Goal: Task Accomplishment & Management: Manage account settings

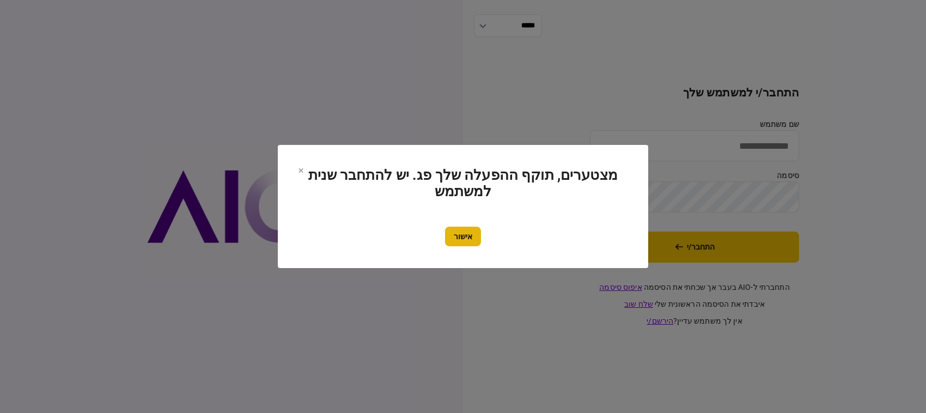
type input "*********"
click at [462, 233] on button "אישור" at bounding box center [463, 237] width 36 height 20
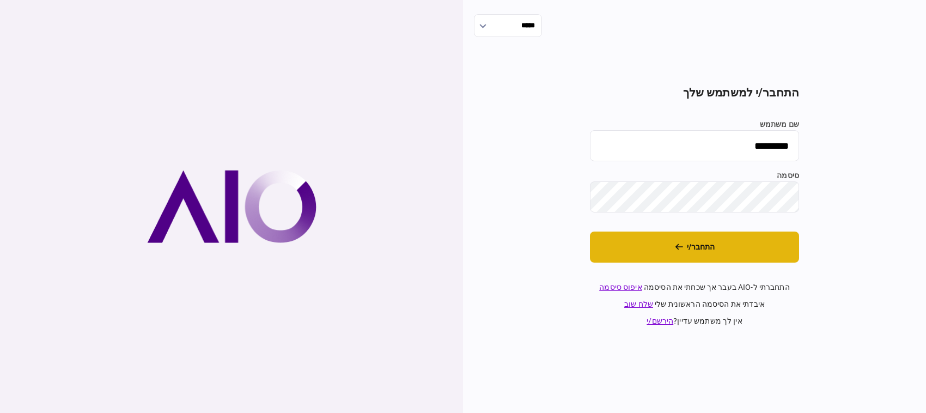
click at [644, 231] on button "התחבר/י" at bounding box center [694, 246] width 209 height 31
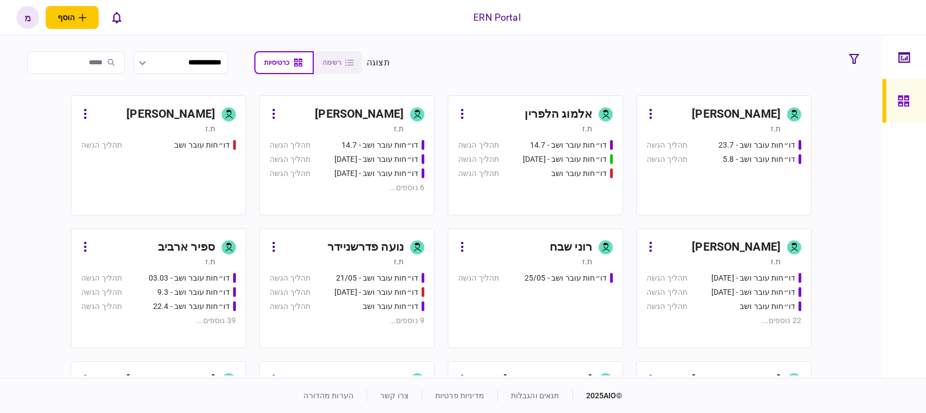
scroll to position [136, 0]
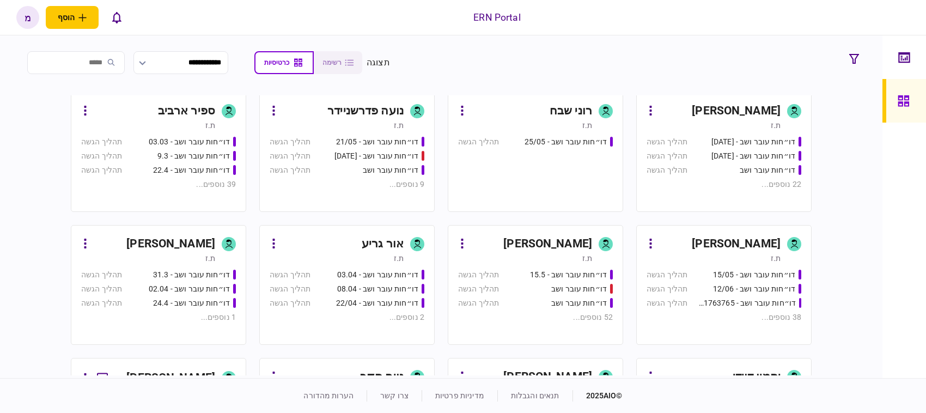
click at [686, 251] on div "[PERSON_NAME]" at bounding box center [719, 243] width 121 height 17
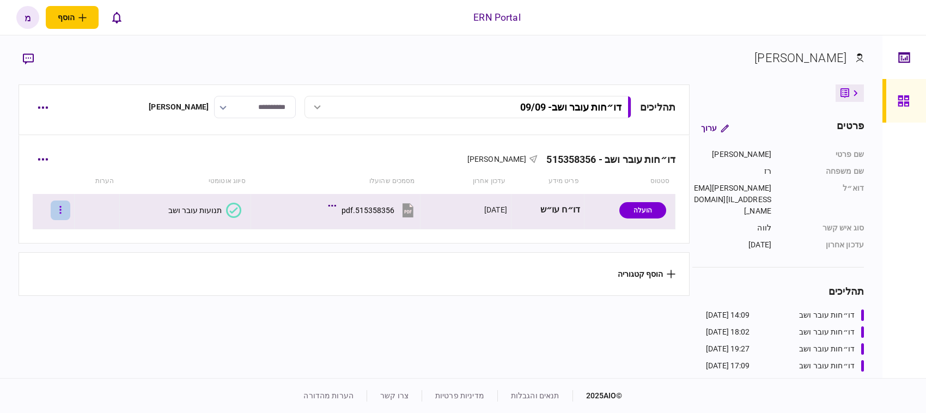
click at [62, 207] on icon "button" at bounding box center [61, 210] width 2 height 8
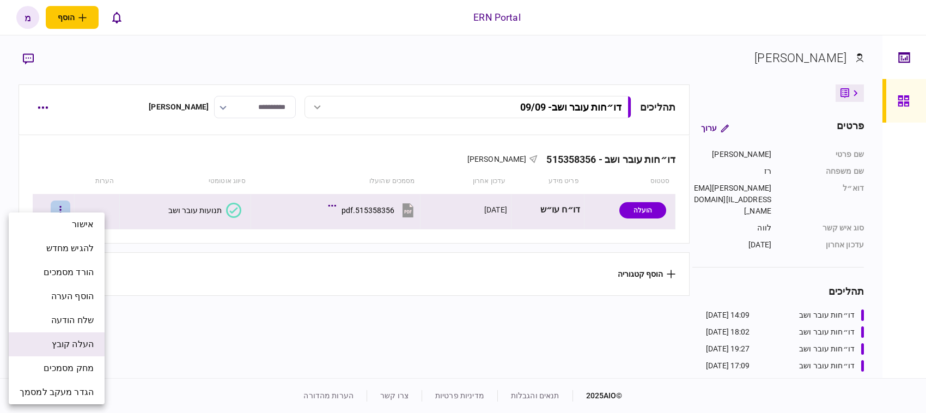
click at [89, 347] on span "העלה קובץ" at bounding box center [73, 344] width 42 height 13
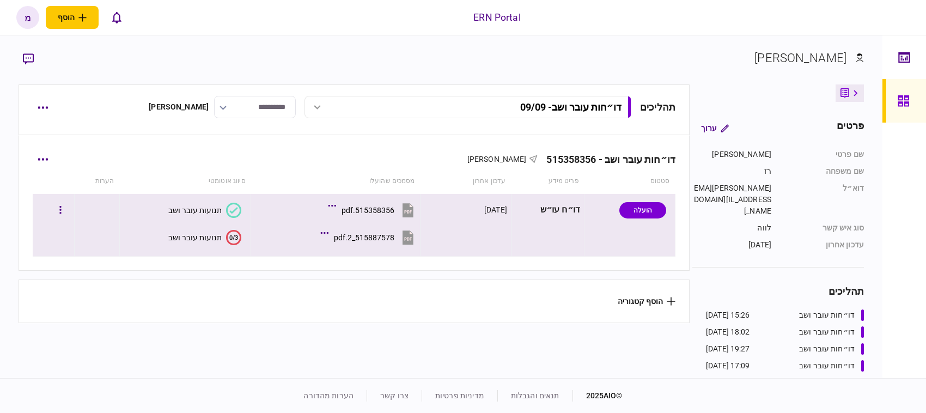
click at [227, 230] on icon "0/3" at bounding box center [233, 237] width 15 height 15
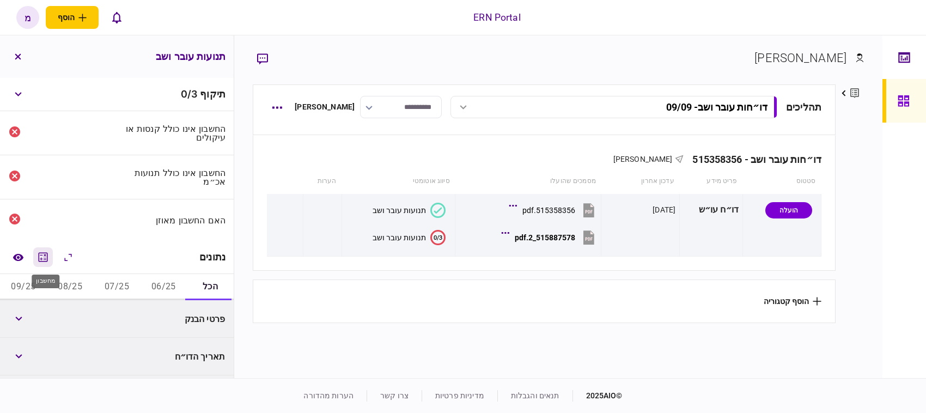
click at [47, 257] on icon "מחשבון" at bounding box center [42, 257] width 13 height 13
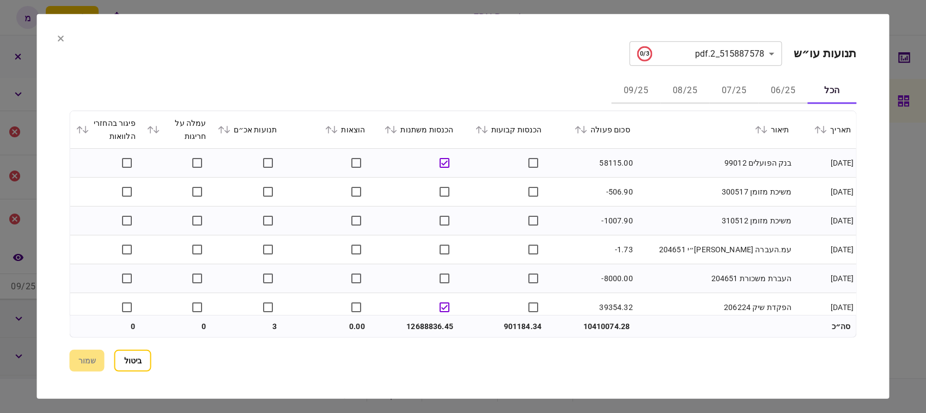
click at [230, 129] on icon at bounding box center [227, 130] width 6 height 8
click at [487, 130] on icon at bounding box center [484, 130] width 6 height 8
click at [86, 352] on button "שמור" at bounding box center [87, 361] width 35 height 22
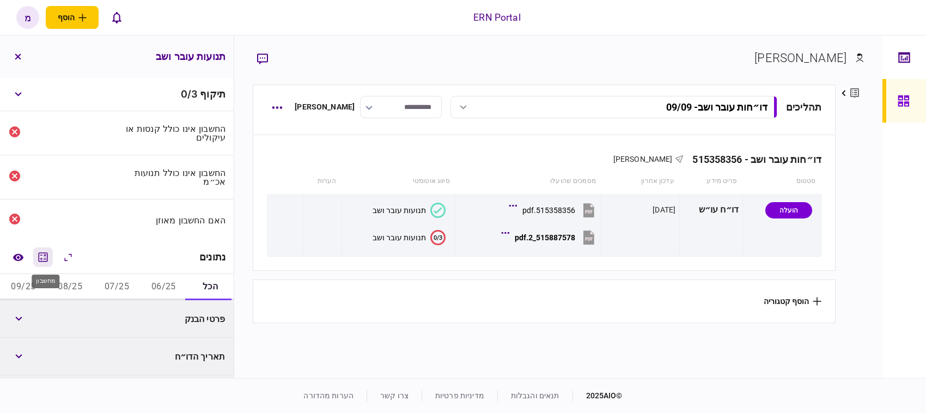
click at [50, 261] on icon "מחשבון" at bounding box center [42, 257] width 13 height 13
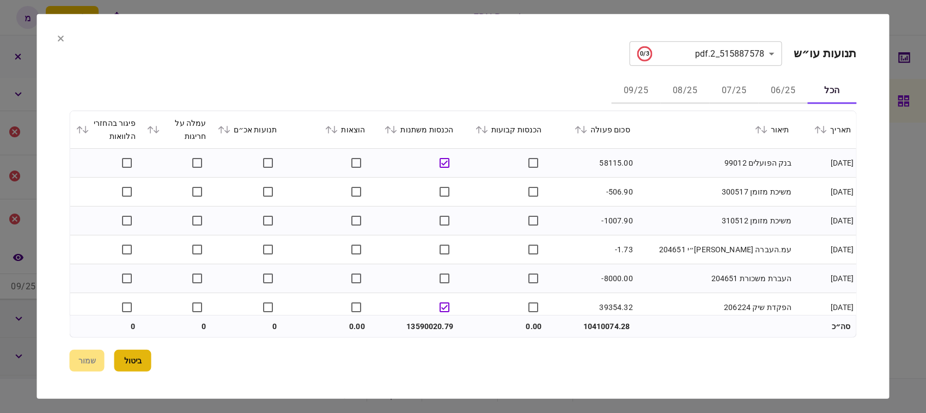
click at [143, 350] on button "ביטול" at bounding box center [132, 361] width 37 height 22
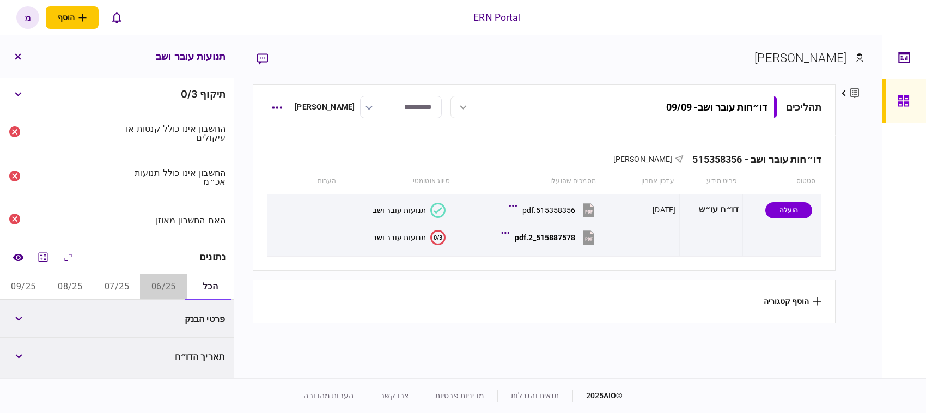
click at [152, 283] on button "06/25" at bounding box center [163, 287] width 47 height 26
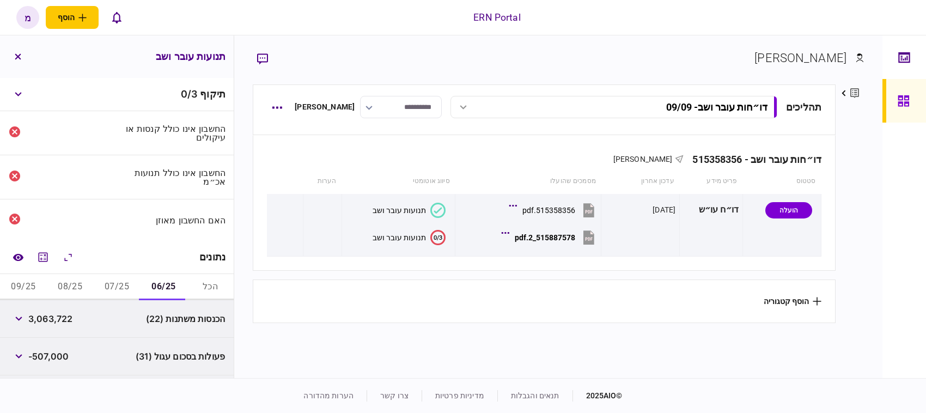
scroll to position [148, 0]
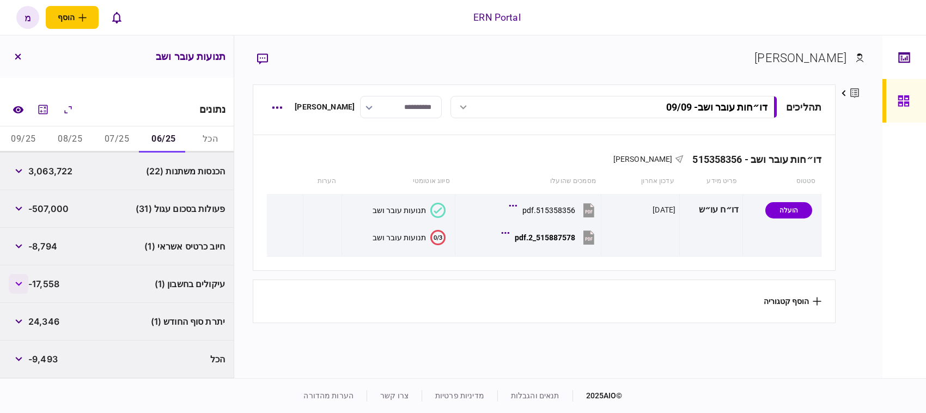
click at [23, 287] on button "button" at bounding box center [19, 284] width 20 height 20
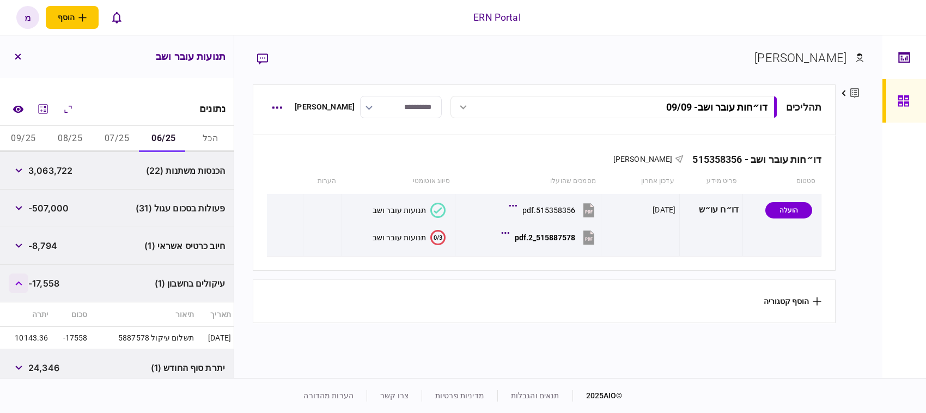
click at [23, 286] on button "button" at bounding box center [19, 283] width 20 height 20
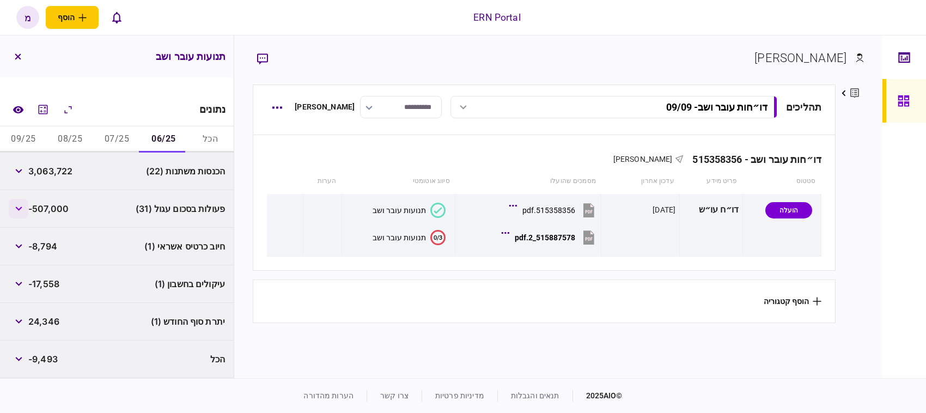
click at [21, 207] on icon "button" at bounding box center [18, 208] width 7 height 4
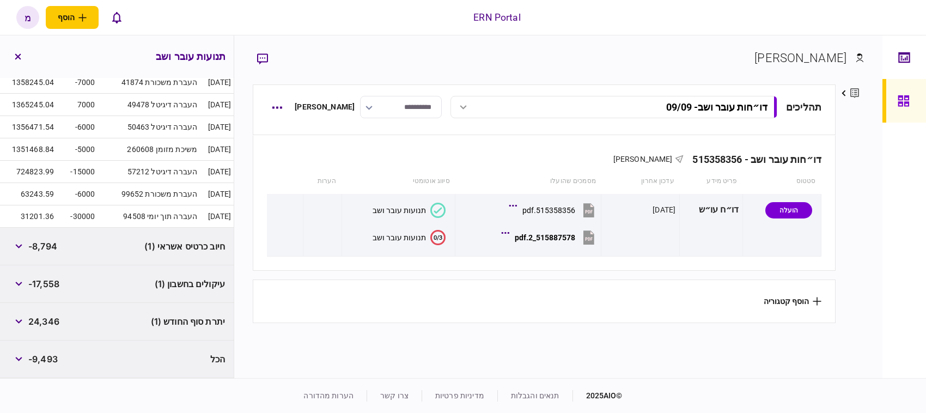
scroll to position [0, 0]
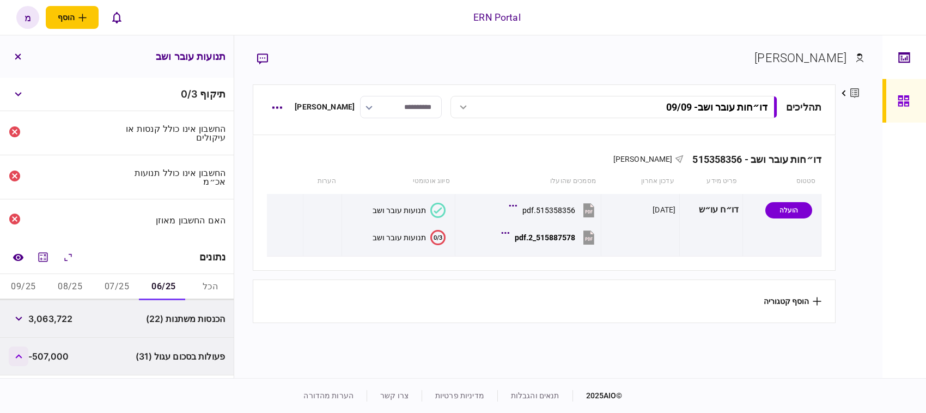
click at [26, 352] on button "button" at bounding box center [19, 356] width 20 height 20
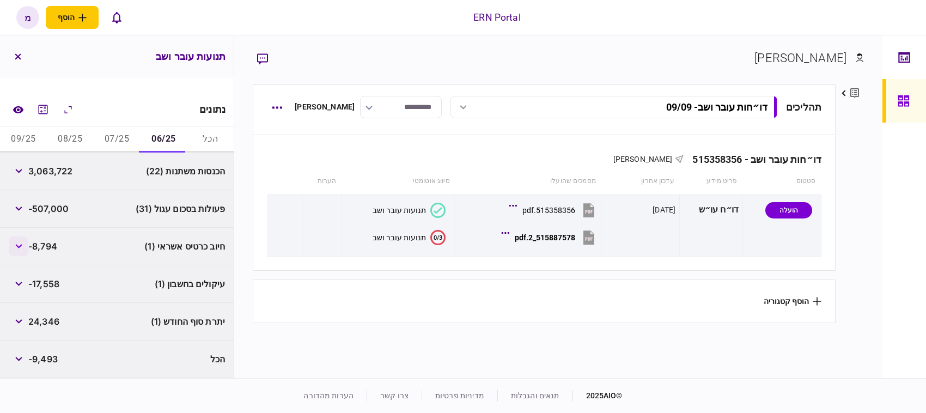
click at [17, 242] on button "button" at bounding box center [19, 246] width 20 height 20
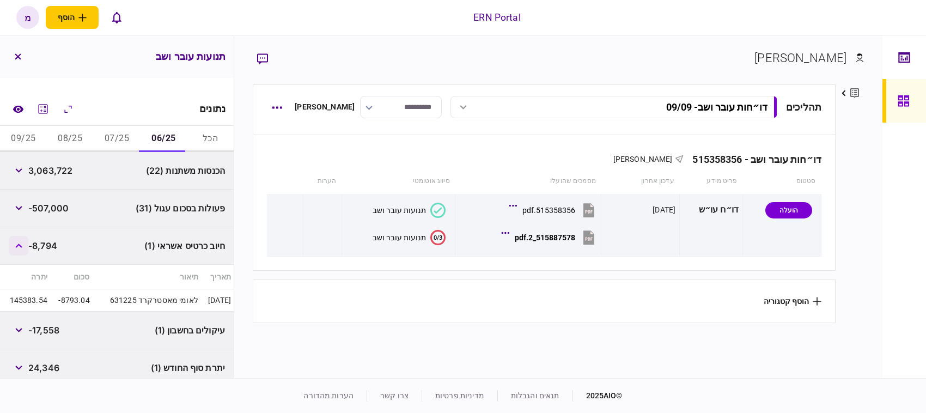
click at [18, 243] on icon "button" at bounding box center [18, 245] width 7 height 4
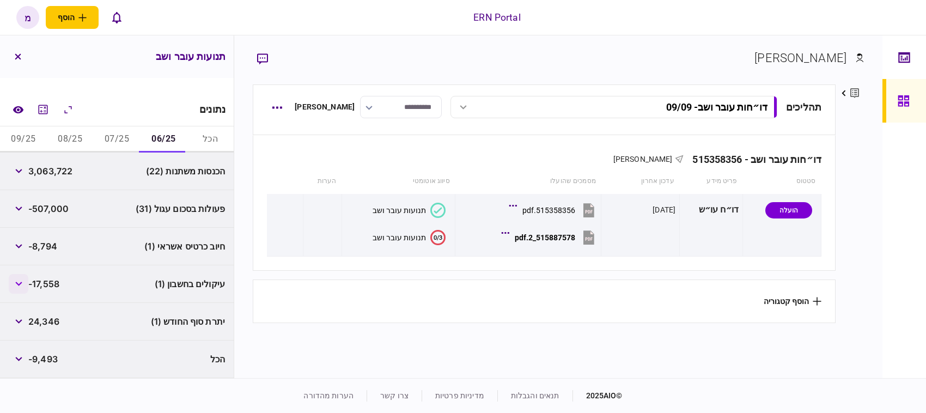
click at [17, 278] on button "button" at bounding box center [19, 284] width 20 height 20
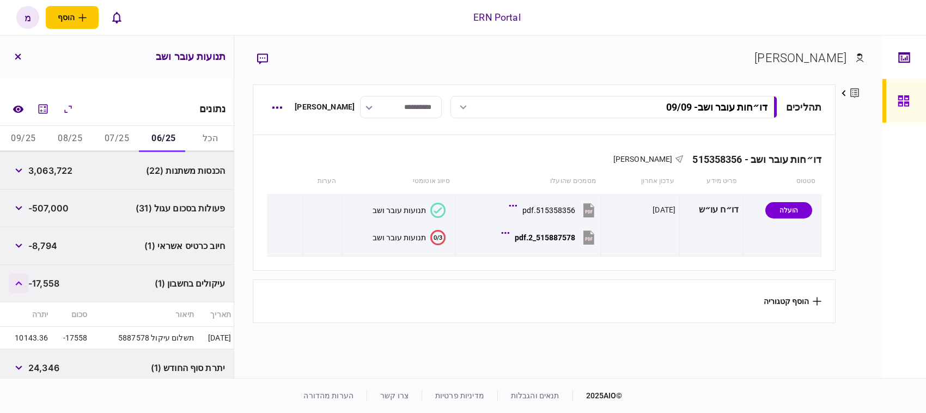
click at [22, 280] on button "button" at bounding box center [19, 283] width 20 height 20
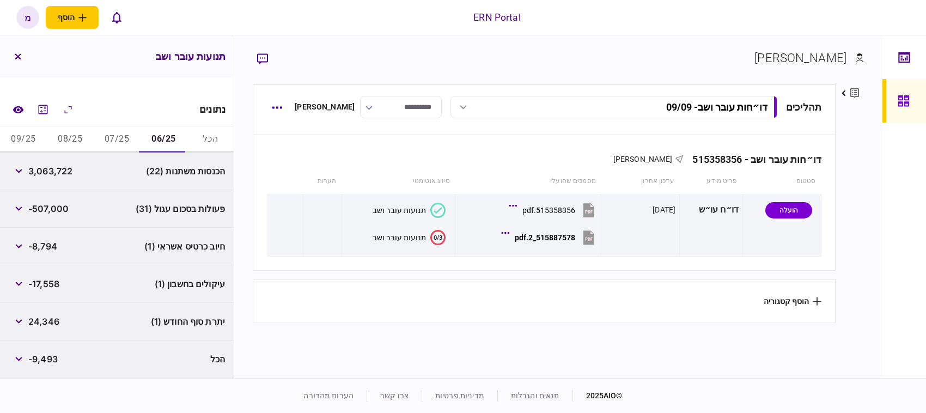
click at [862, 233] on div "פרטים ערוך שם פרטי משה שם משפחה רז דוא״ל mosher@ern.co.il סוג איש קשר לווה עדכו…" at bounding box center [849, 229] width 28 height 291
click at [45, 115] on icon "מחשבון" at bounding box center [42, 109] width 13 height 13
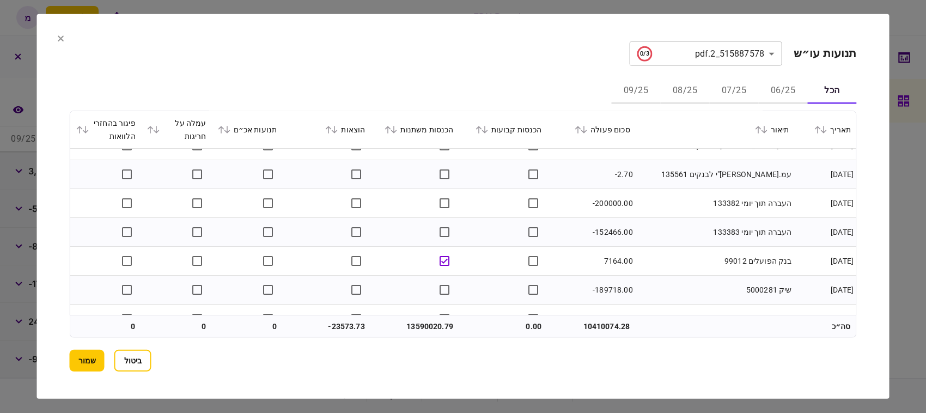
scroll to position [12511, 0]
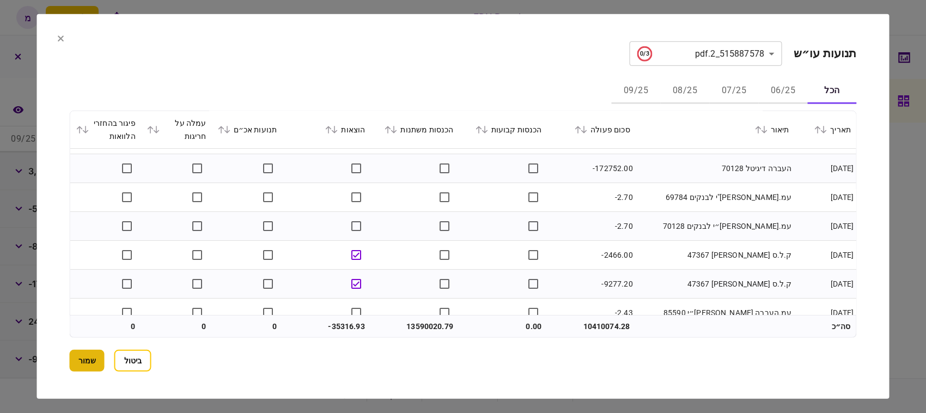
click at [89, 363] on button "שמור" at bounding box center [87, 361] width 35 height 22
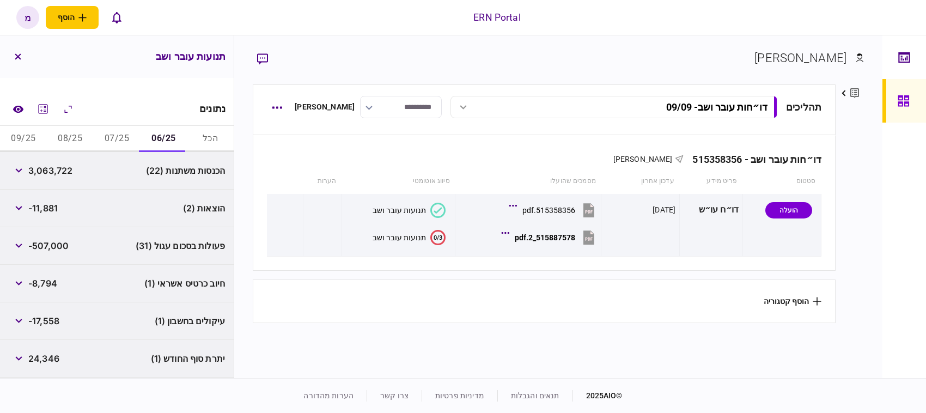
click at [120, 137] on button "07/25" at bounding box center [117, 139] width 47 height 26
click at [22, 244] on icon "button" at bounding box center [18, 246] width 7 height 4
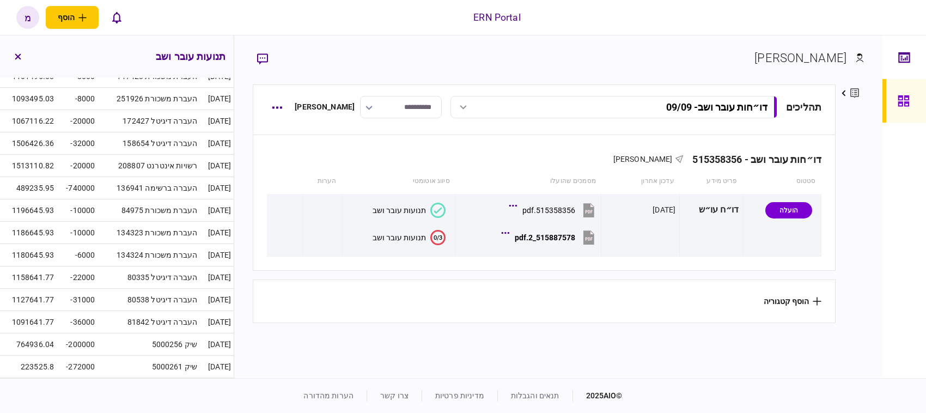
scroll to position [235, 0]
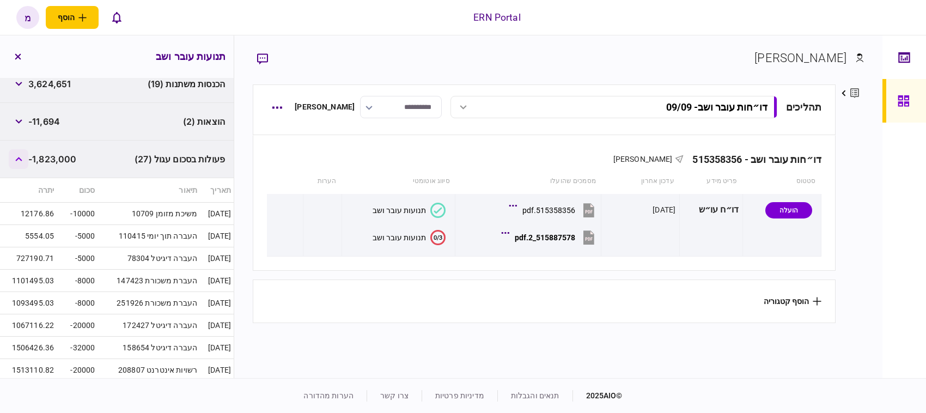
click at [14, 161] on button "button" at bounding box center [19, 159] width 20 height 20
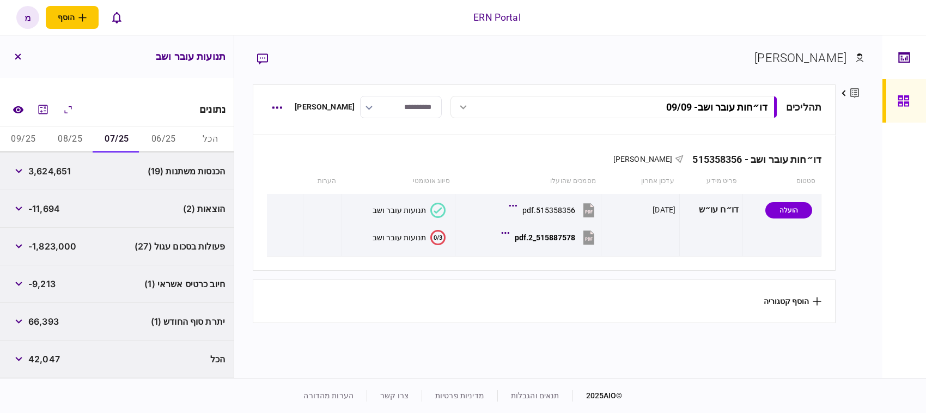
scroll to position [148, 0]
click at [22, 282] on icon "button" at bounding box center [18, 284] width 7 height 4
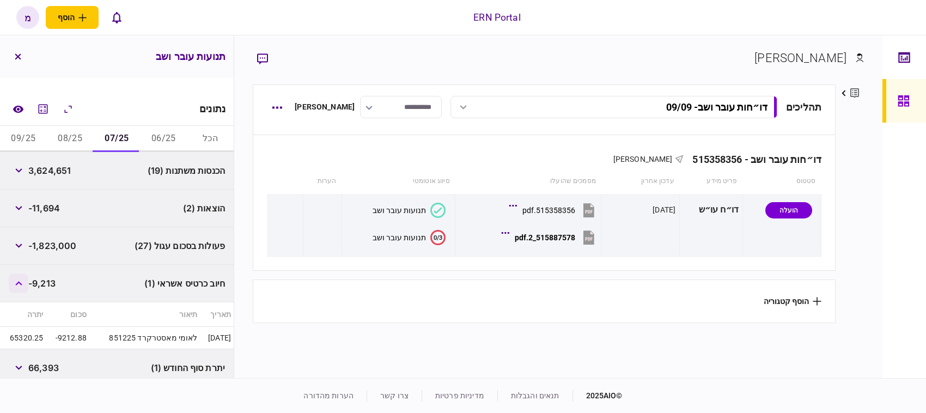
click at [22, 282] on icon "button" at bounding box center [18, 283] width 7 height 4
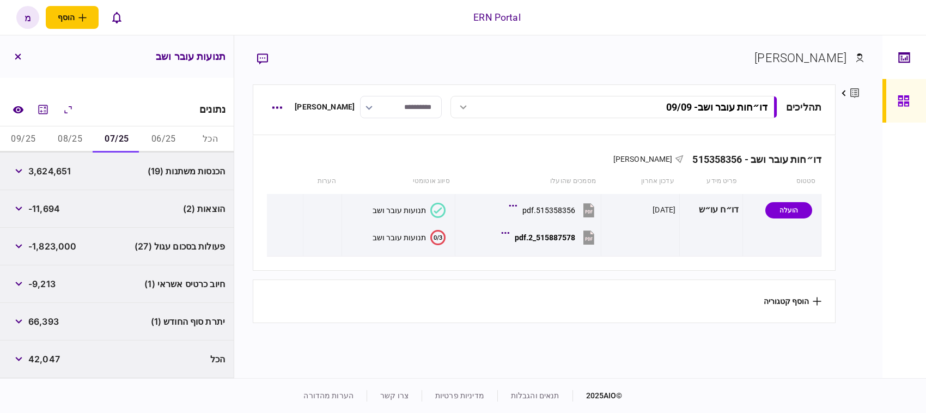
click at [71, 132] on button "08/25" at bounding box center [70, 139] width 47 height 26
click at [17, 243] on button "button" at bounding box center [19, 246] width 20 height 20
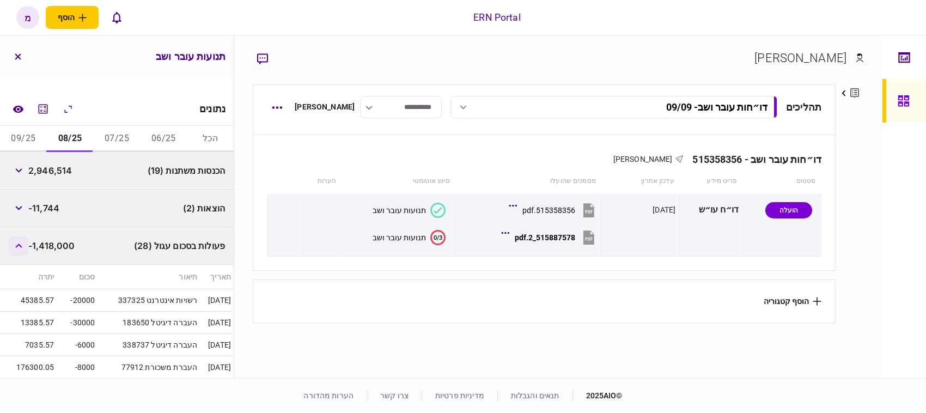
click at [17, 244] on icon "button" at bounding box center [18, 245] width 7 height 4
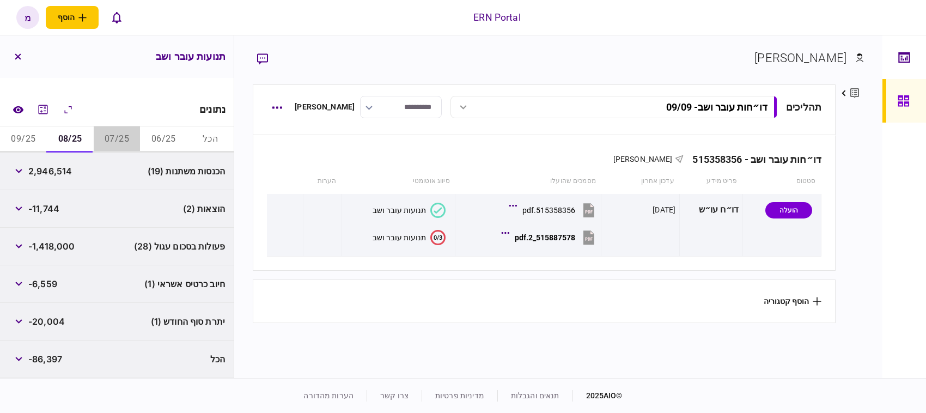
click at [109, 142] on button "07/25" at bounding box center [117, 139] width 47 height 26
click at [145, 141] on button "06/25" at bounding box center [163, 139] width 47 height 26
click at [79, 133] on button "08/25" at bounding box center [70, 139] width 47 height 26
click at [40, 136] on button "09/25" at bounding box center [23, 139] width 47 height 26
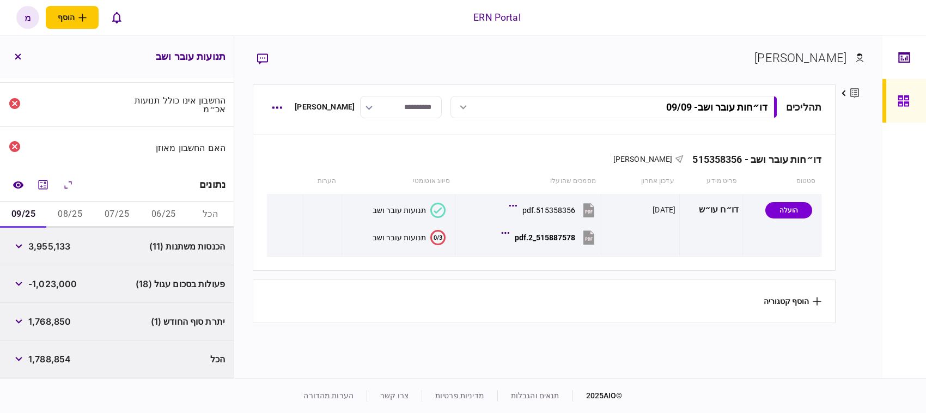
scroll to position [74, 0]
click at [20, 247] on icon "button" at bounding box center [18, 246] width 7 height 4
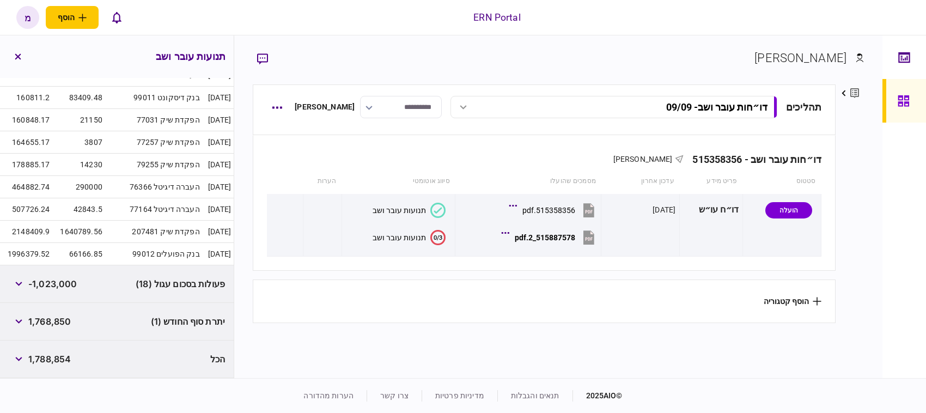
scroll to position [208, 0]
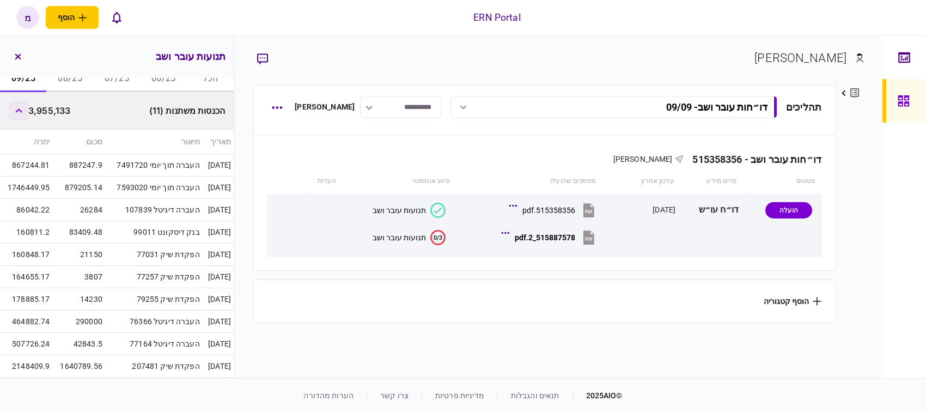
click at [12, 107] on button "button" at bounding box center [19, 111] width 20 height 20
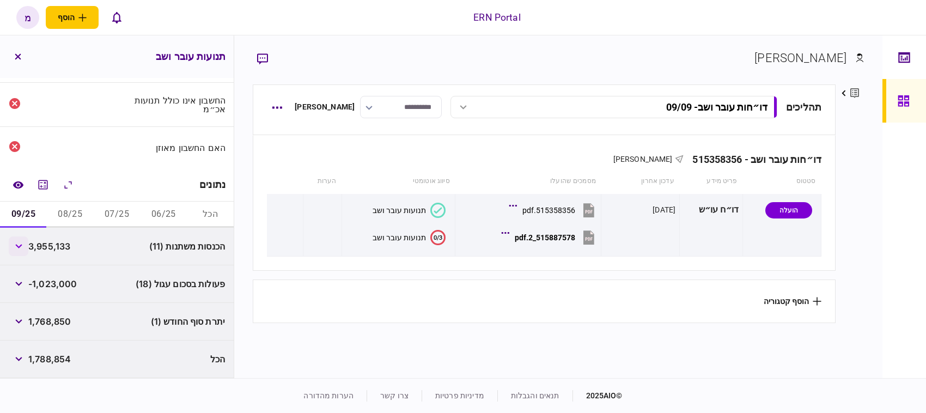
scroll to position [74, 0]
click at [22, 284] on button "button" at bounding box center [19, 284] width 20 height 20
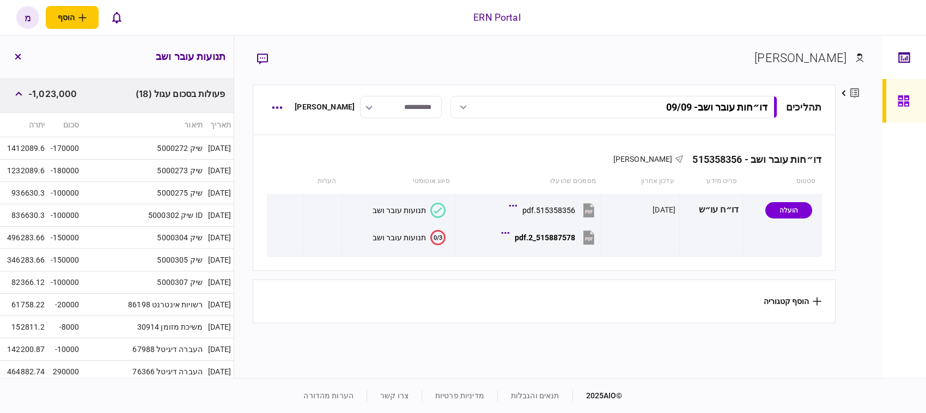
scroll to position [126, 0]
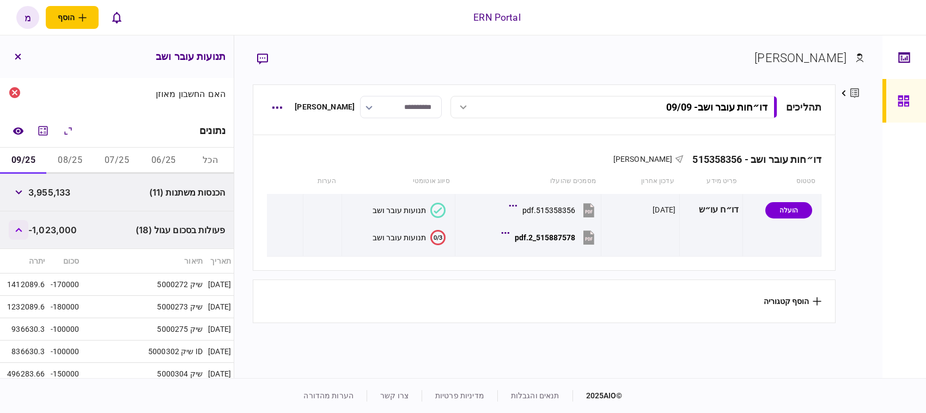
click at [28, 228] on button "button" at bounding box center [19, 230] width 20 height 20
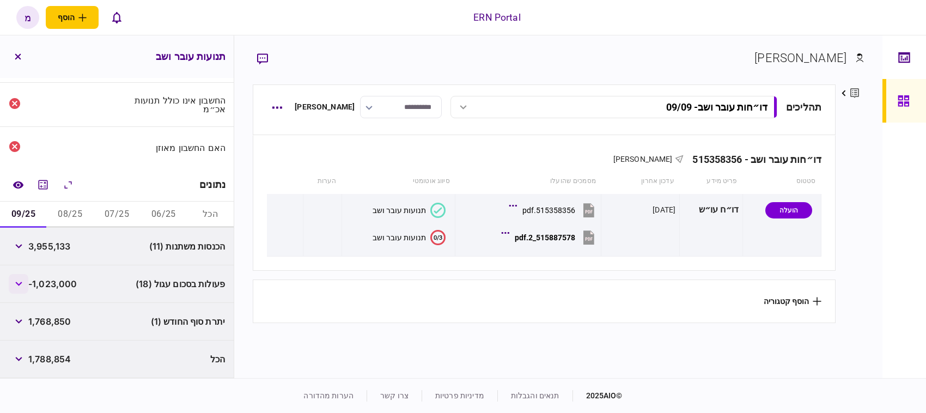
scroll to position [74, 0]
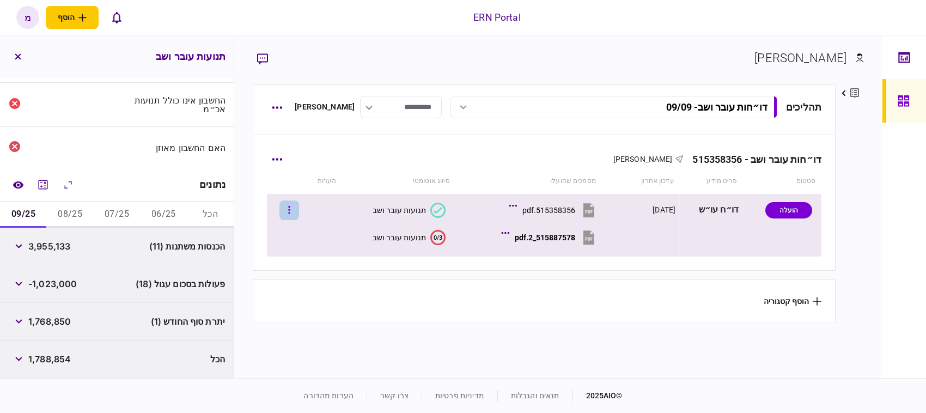
click at [290, 205] on icon "button" at bounding box center [289, 210] width 2 height 10
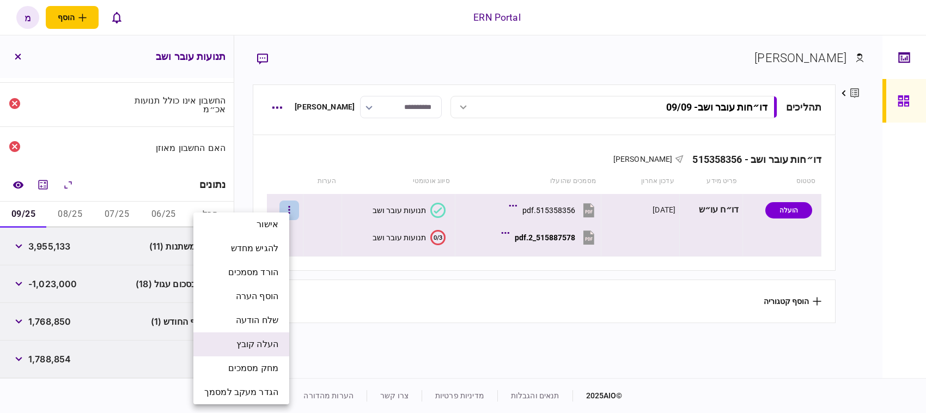
click at [239, 345] on span "העלה קובץ" at bounding box center [257, 344] width 42 height 13
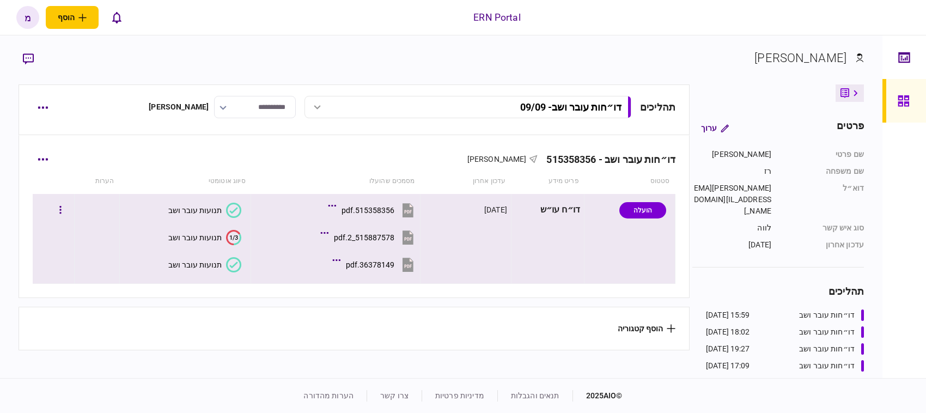
click at [235, 260] on icon at bounding box center [233, 264] width 15 height 15
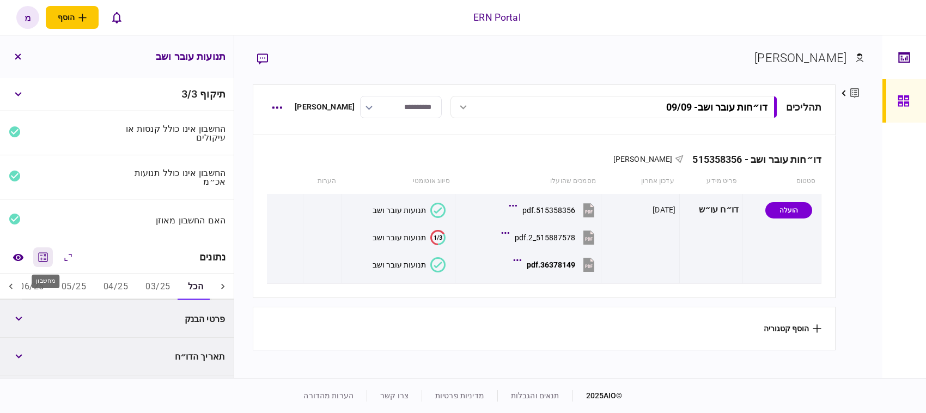
click at [44, 258] on icon "מחשבון" at bounding box center [42, 257] width 13 height 13
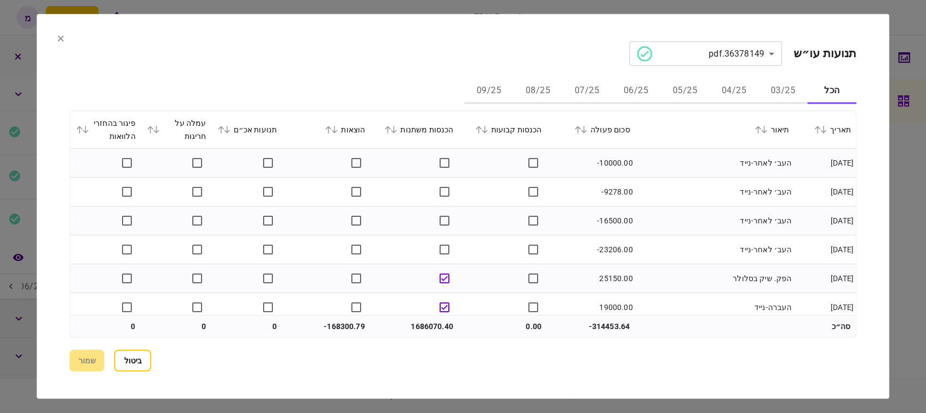
click at [338, 131] on icon at bounding box center [335, 130] width 6 height 8
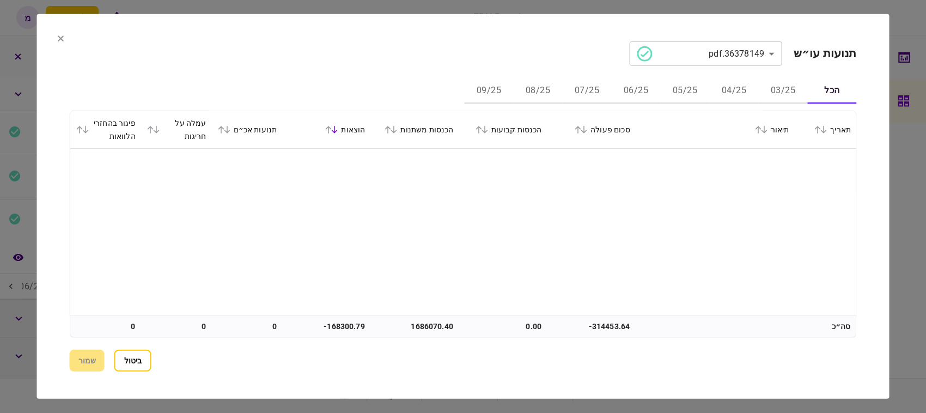
scroll to position [953, 0]
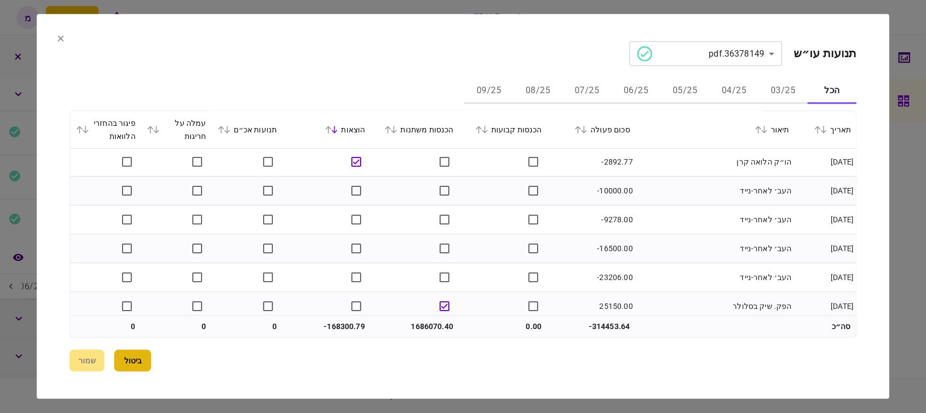
click at [143, 355] on button "ביטול" at bounding box center [132, 361] width 37 height 22
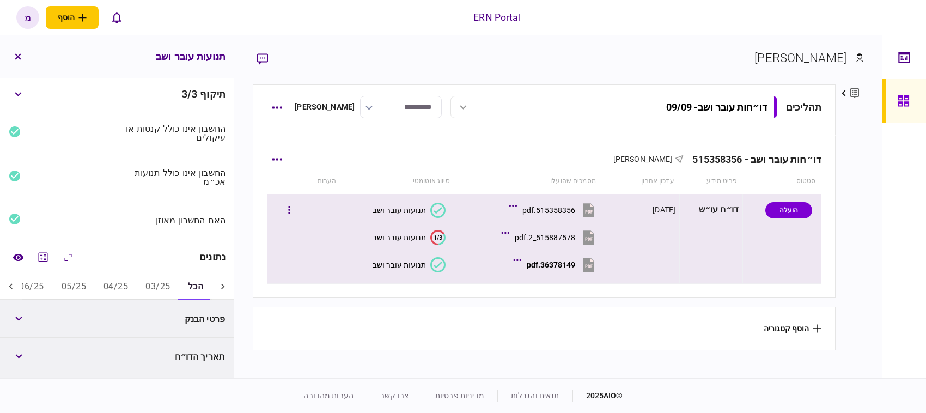
click at [439, 262] on icon at bounding box center [437, 264] width 15 height 15
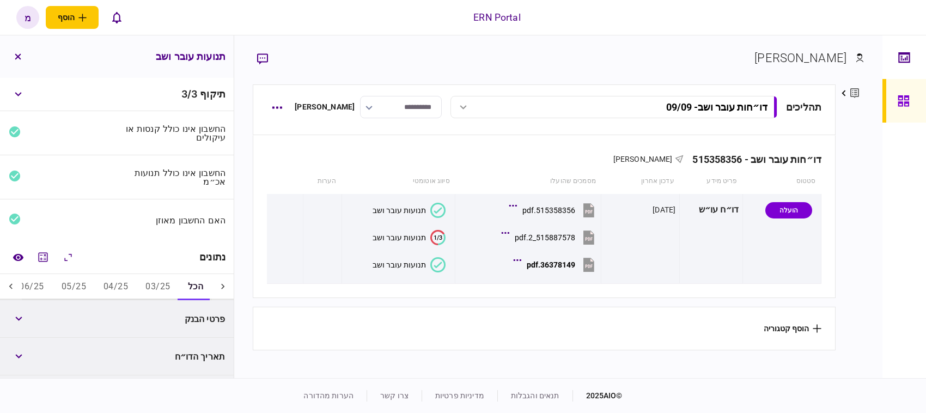
click at [36, 284] on button "06/25" at bounding box center [31, 287] width 42 height 26
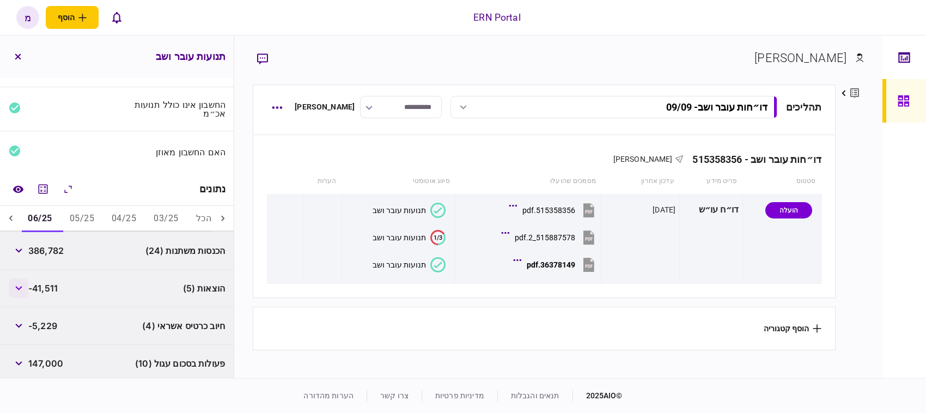
click at [18, 292] on button "button" at bounding box center [19, 288] width 20 height 20
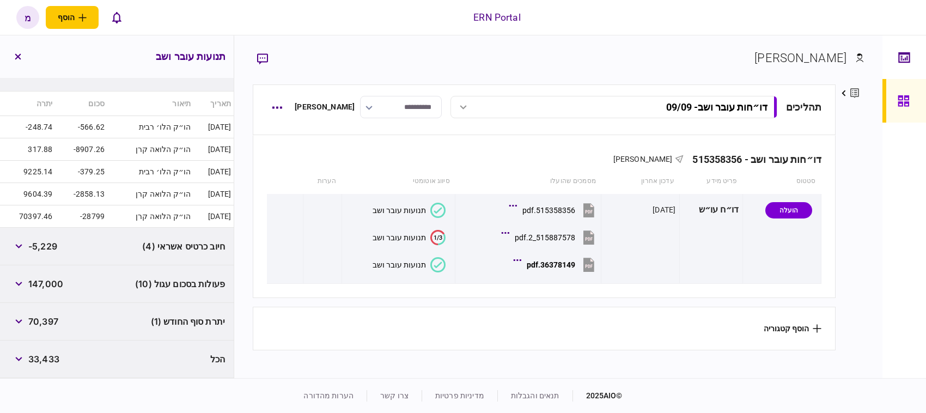
scroll to position [217, 0]
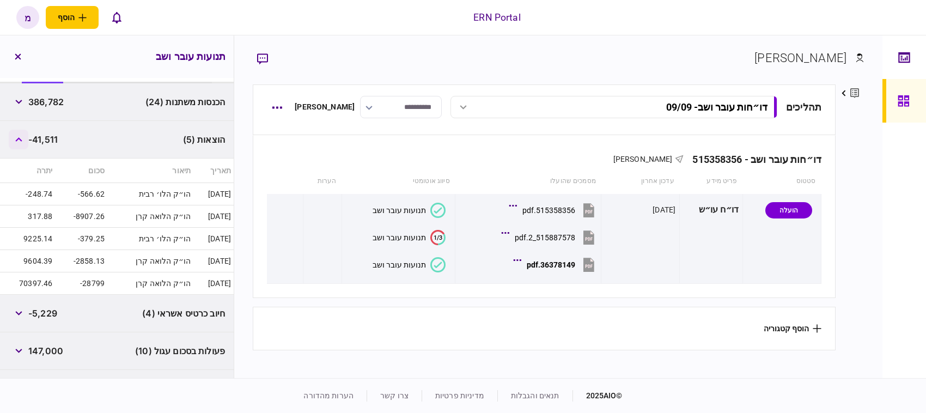
click at [18, 137] on icon "button" at bounding box center [18, 139] width 7 height 4
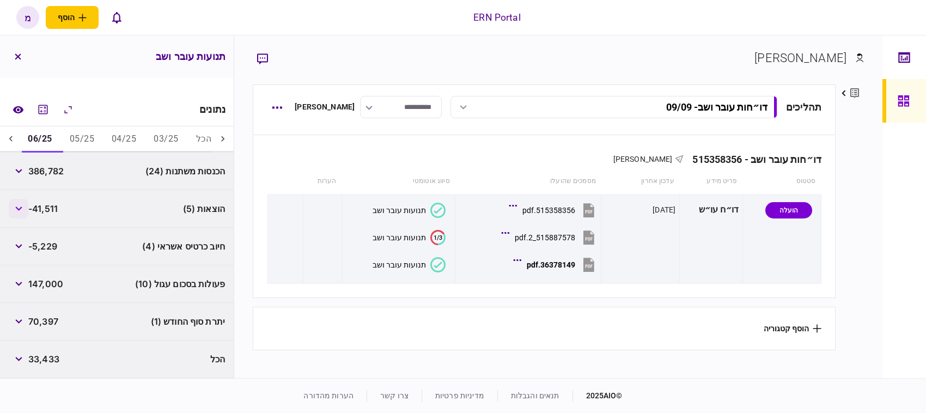
scroll to position [148, 0]
click at [15, 289] on button "button" at bounding box center [19, 284] width 20 height 20
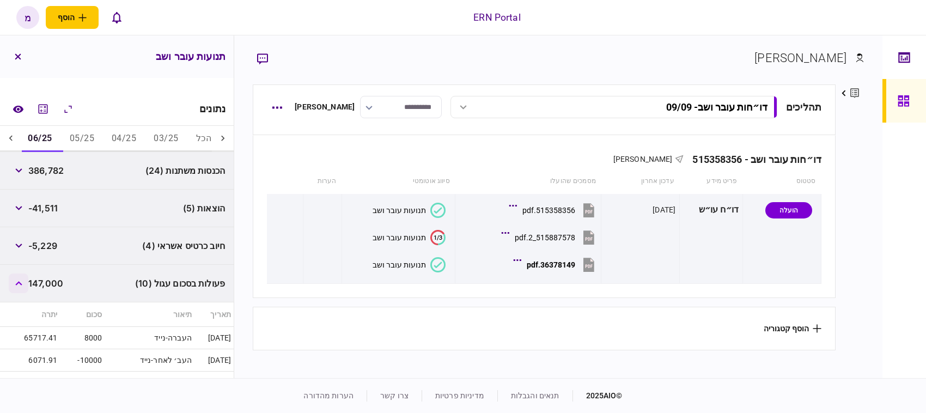
scroll to position [216, 0]
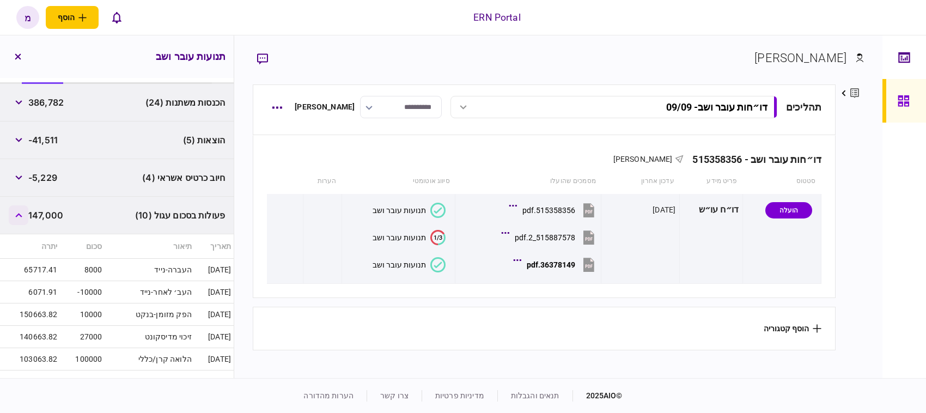
click at [20, 213] on button "button" at bounding box center [19, 215] width 20 height 20
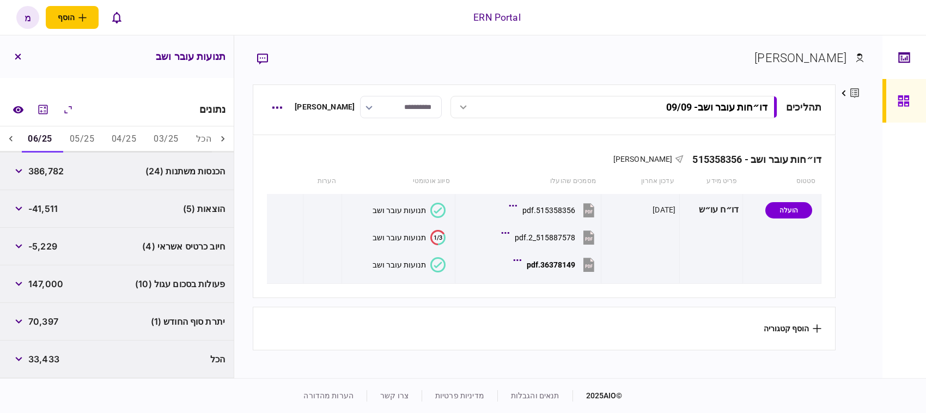
scroll to position [148, 0]
click at [21, 210] on icon "button" at bounding box center [18, 208] width 7 height 4
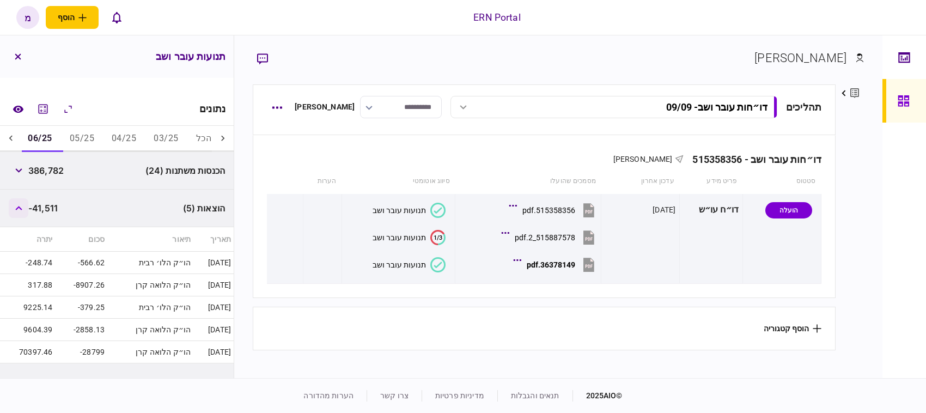
click at [22, 209] on icon "button" at bounding box center [18, 208] width 7 height 4
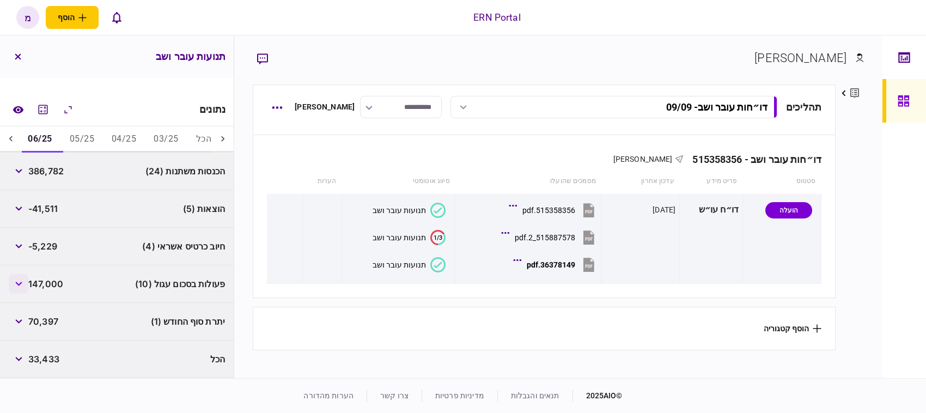
click at [17, 287] on button "button" at bounding box center [19, 284] width 20 height 20
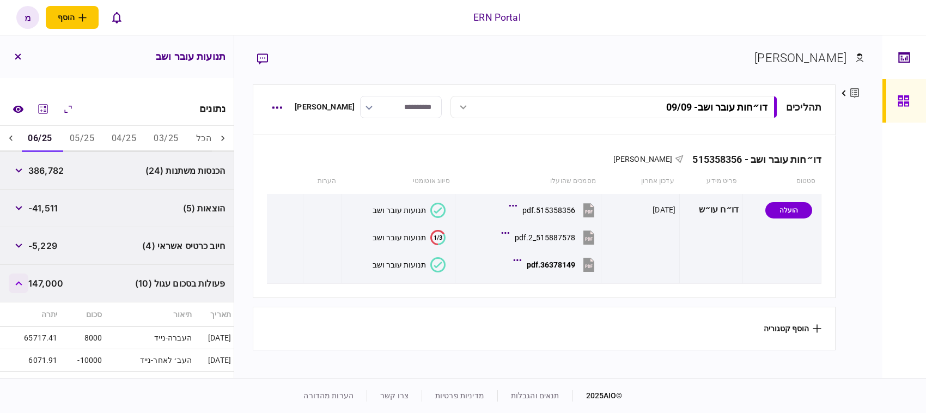
scroll to position [216, 0]
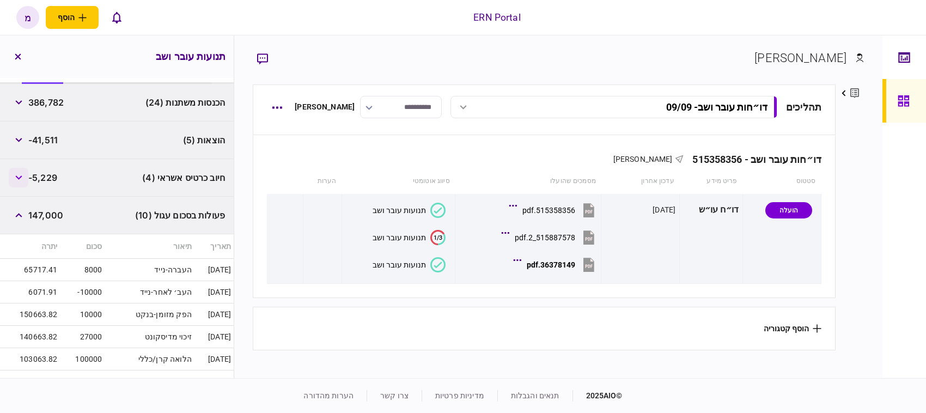
click at [27, 173] on button "button" at bounding box center [19, 178] width 20 height 20
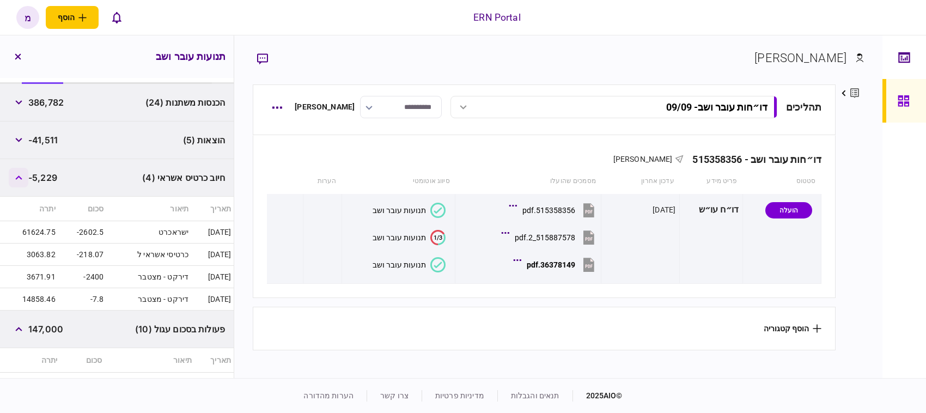
click at [25, 173] on button "button" at bounding box center [19, 178] width 20 height 20
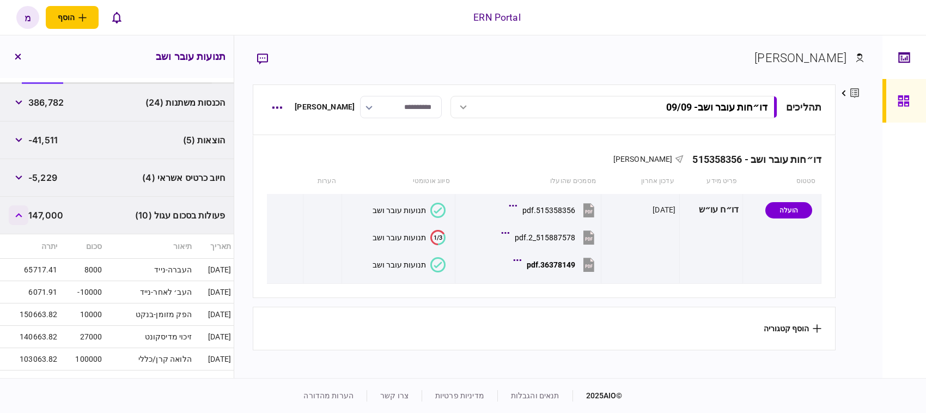
click at [22, 219] on button "button" at bounding box center [19, 215] width 20 height 20
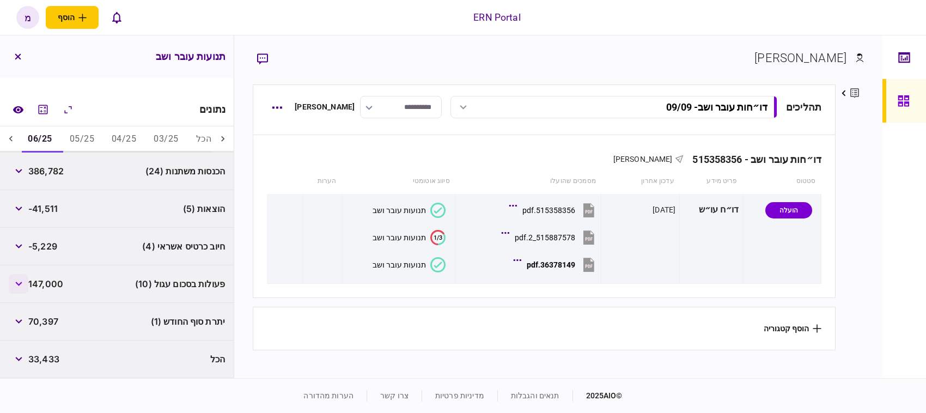
scroll to position [148, 0]
click at [5, 131] on div at bounding box center [11, 139] width 22 height 26
click at [135, 135] on button "07/25" at bounding box center [122, 139] width 42 height 26
click at [26, 208] on button "button" at bounding box center [19, 209] width 20 height 20
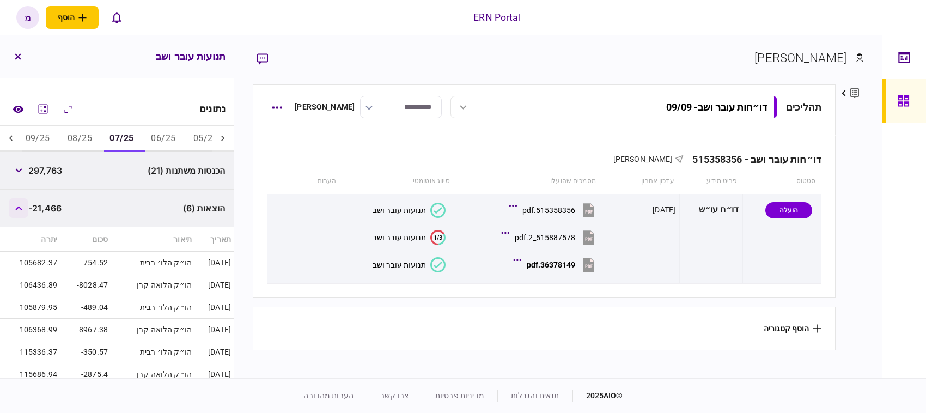
scroll to position [216, 0]
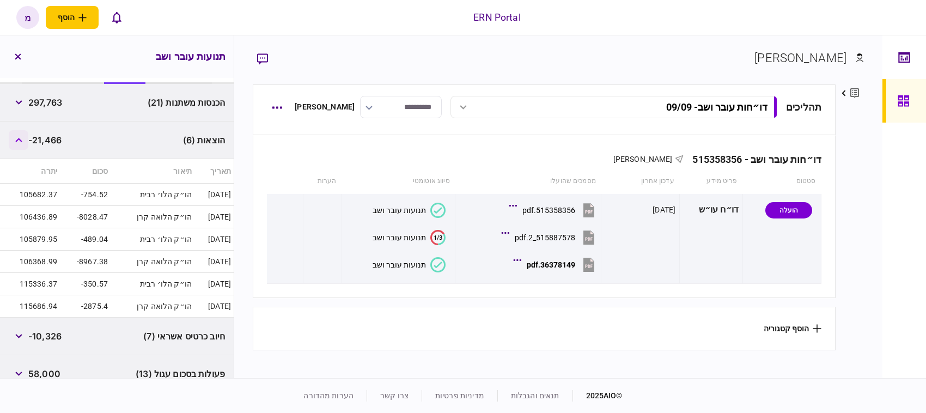
click at [26, 138] on button "button" at bounding box center [19, 140] width 20 height 20
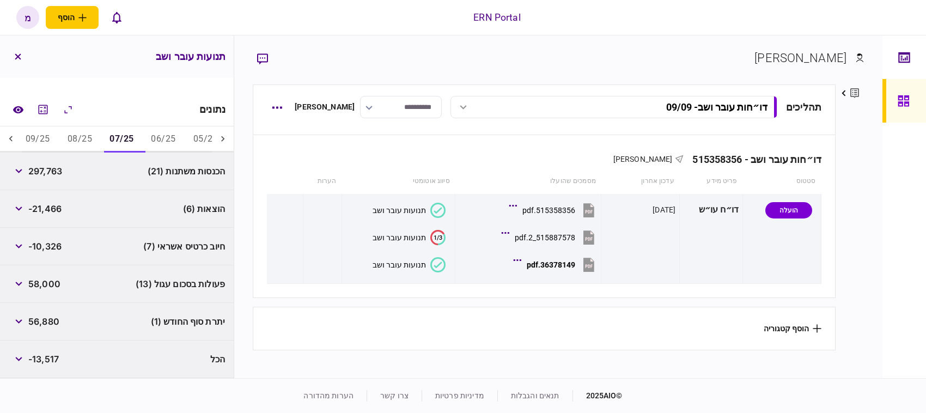
scroll to position [148, 0]
click at [170, 132] on button "06/25" at bounding box center [163, 139] width 42 height 26
click at [123, 143] on button "07/25" at bounding box center [122, 139] width 42 height 26
click at [22, 286] on icon "button" at bounding box center [18, 284] width 7 height 4
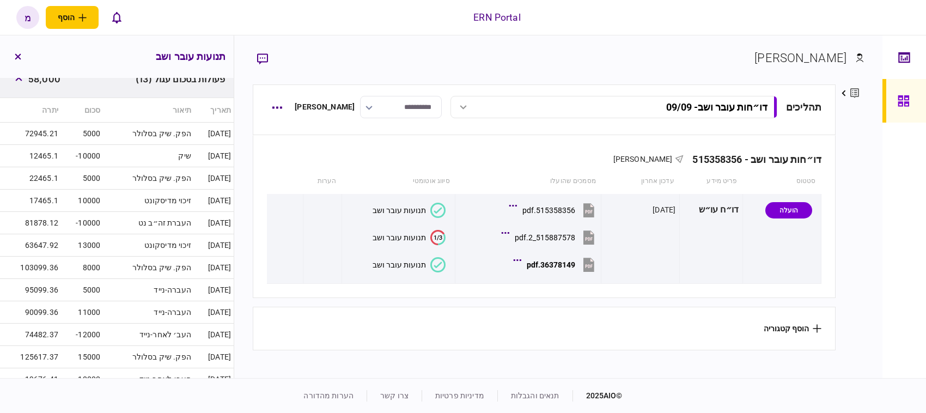
scroll to position [216, 0]
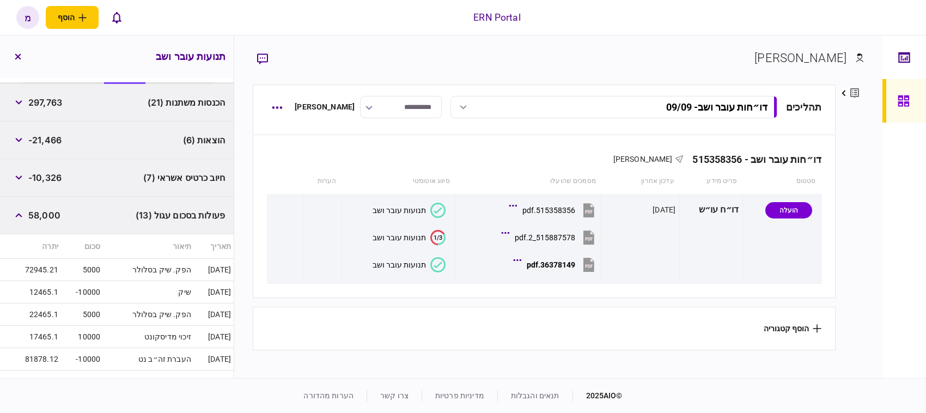
click at [17, 227] on div "פעולות בסכום עגול (13) 58,000" at bounding box center [117, 216] width 234 height 38
click at [21, 221] on button "button" at bounding box center [19, 215] width 20 height 20
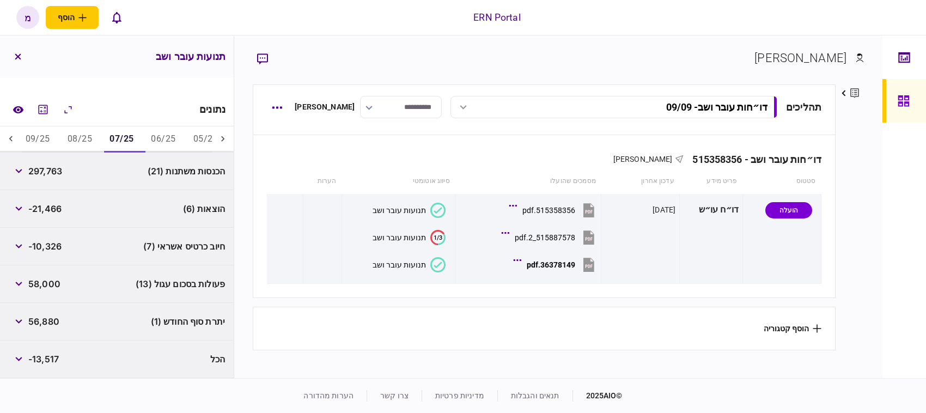
scroll to position [148, 0]
click at [23, 292] on button "button" at bounding box center [19, 284] width 20 height 20
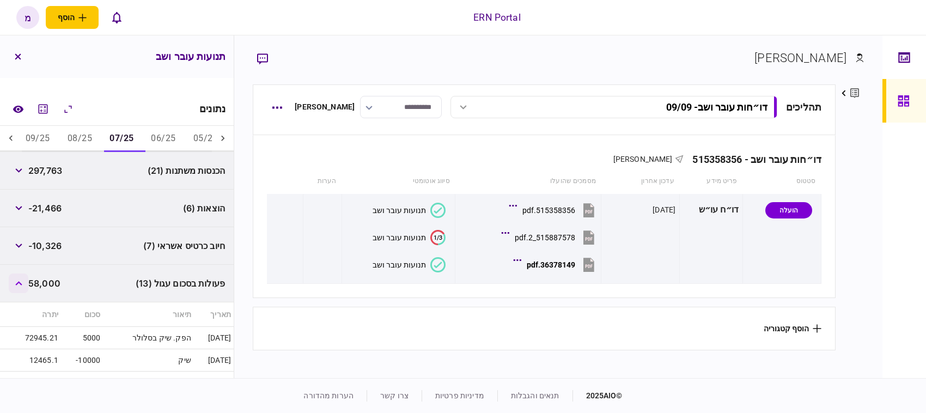
click at [23, 280] on button "button" at bounding box center [19, 283] width 20 height 20
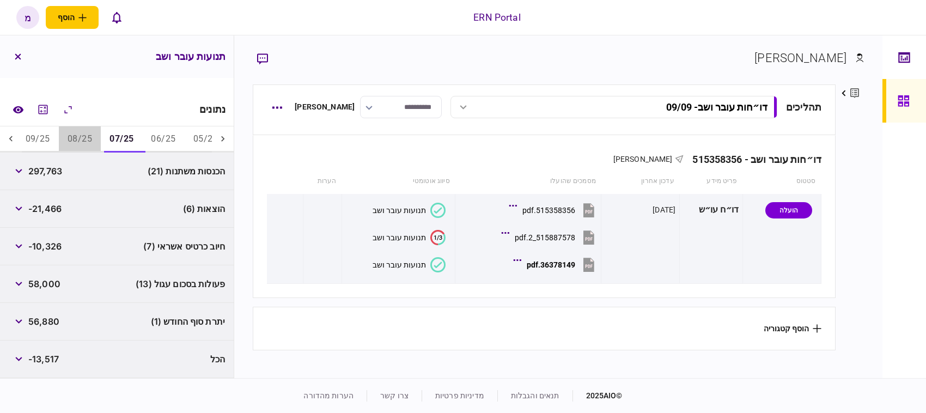
click at [85, 139] on button "08/25" at bounding box center [80, 139] width 42 height 26
click at [7, 208] on div "הוצאות (6) -21,425" at bounding box center [117, 209] width 234 height 38
click at [13, 207] on button "button" at bounding box center [19, 209] width 20 height 20
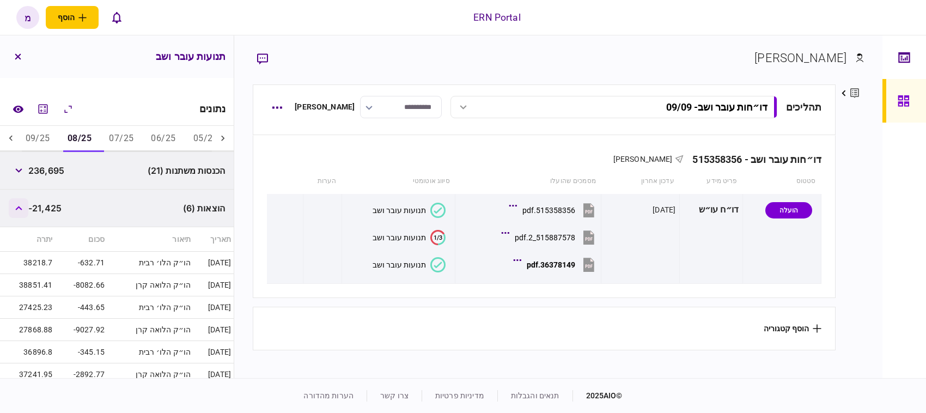
click at [17, 207] on icon "button" at bounding box center [18, 208] width 7 height 4
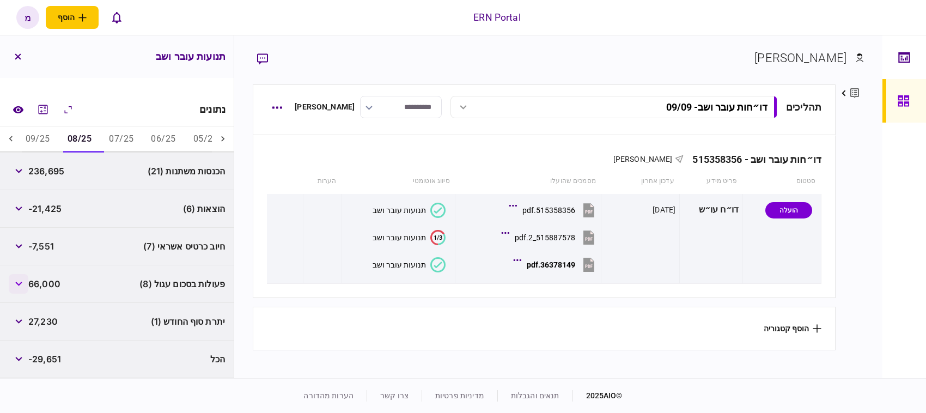
click at [19, 282] on icon "button" at bounding box center [18, 284] width 7 height 4
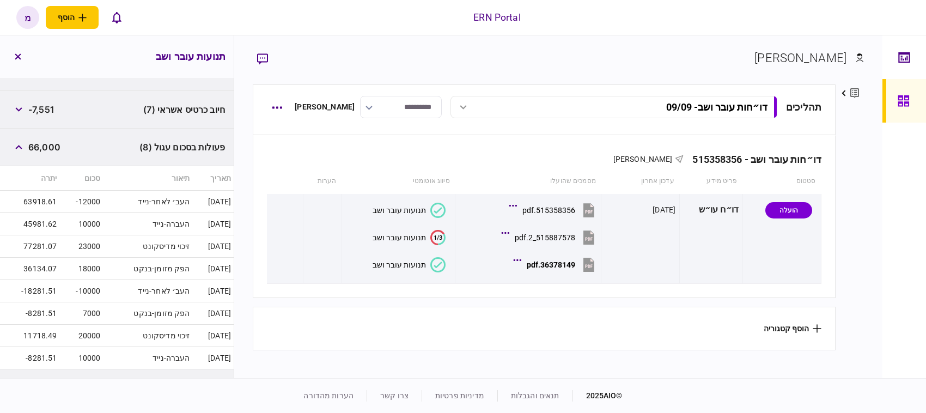
scroll to position [352, 0]
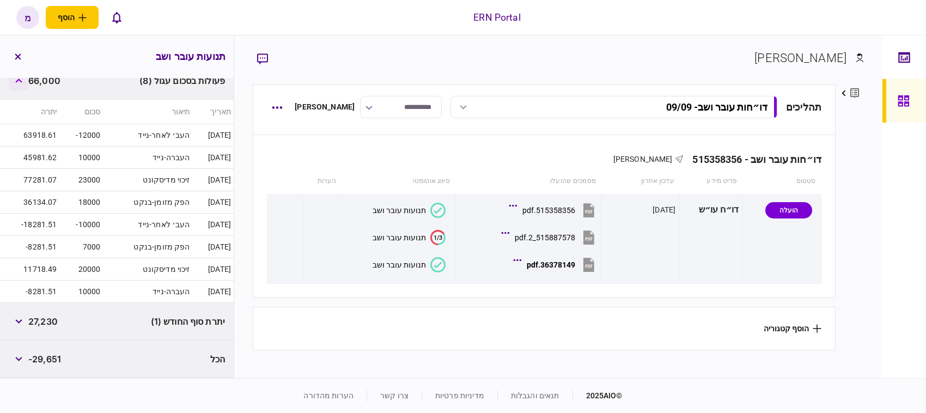
click at [18, 78] on icon "button" at bounding box center [18, 80] width 7 height 4
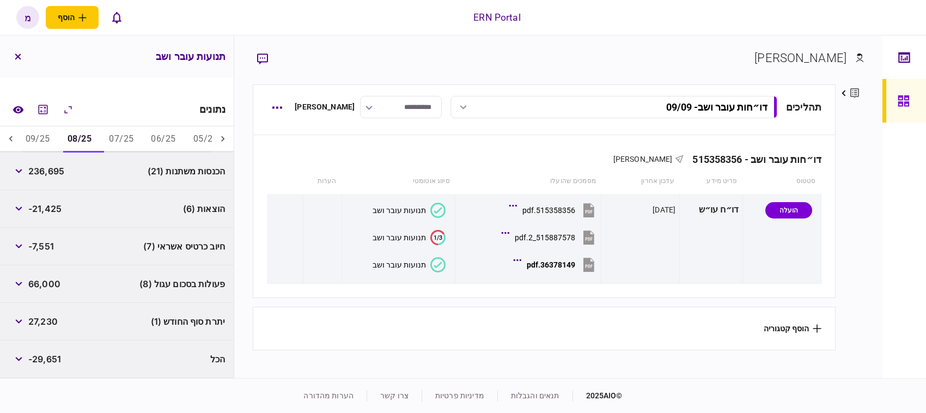
scroll to position [148, 0]
click at [31, 135] on button "09/25" at bounding box center [38, 139] width 42 height 26
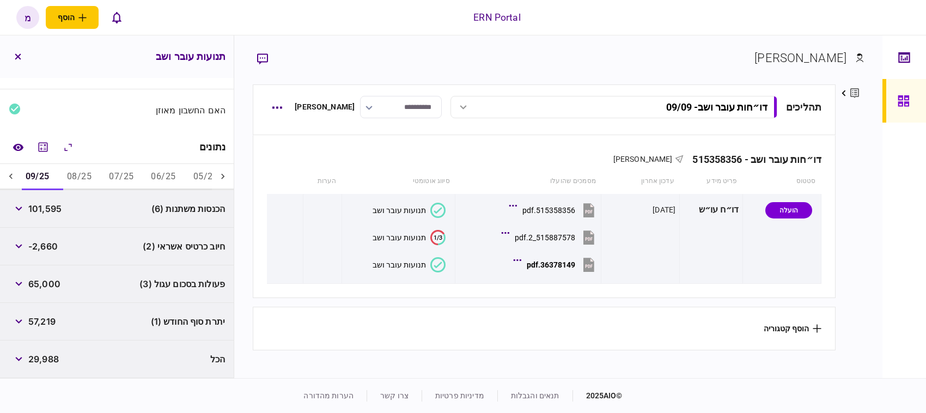
scroll to position [111, 0]
click at [15, 284] on button "button" at bounding box center [19, 284] width 20 height 20
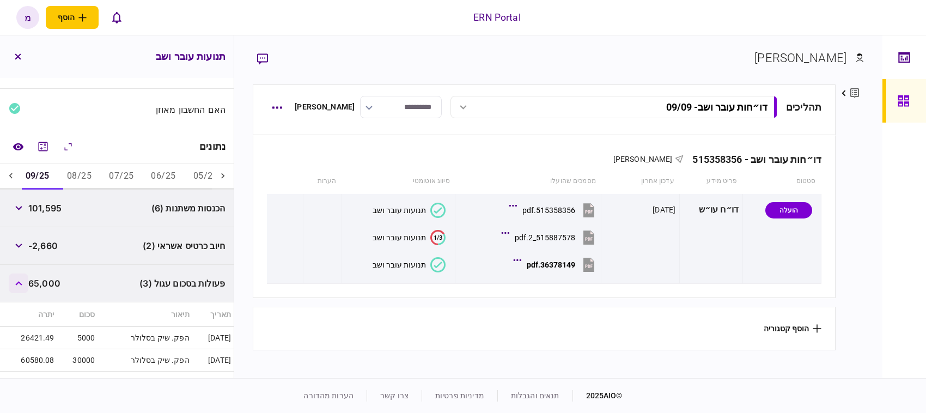
scroll to position [203, 0]
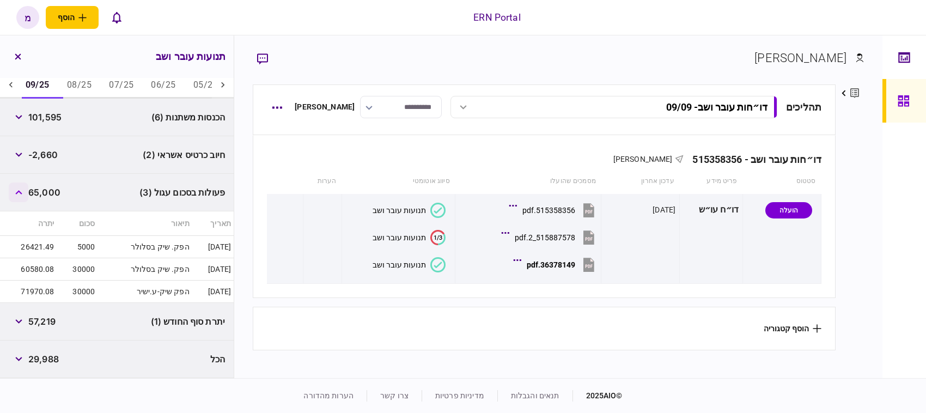
click at [26, 195] on button "button" at bounding box center [19, 192] width 20 height 20
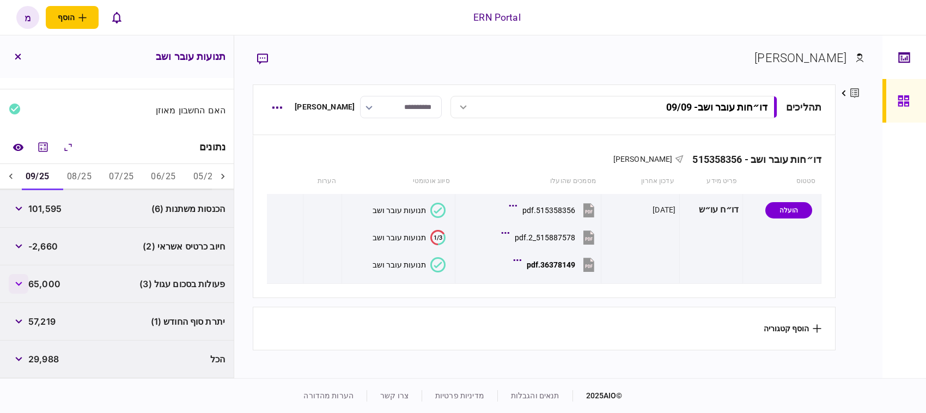
scroll to position [111, 0]
